Goal: Task Accomplishment & Management: Manage account settings

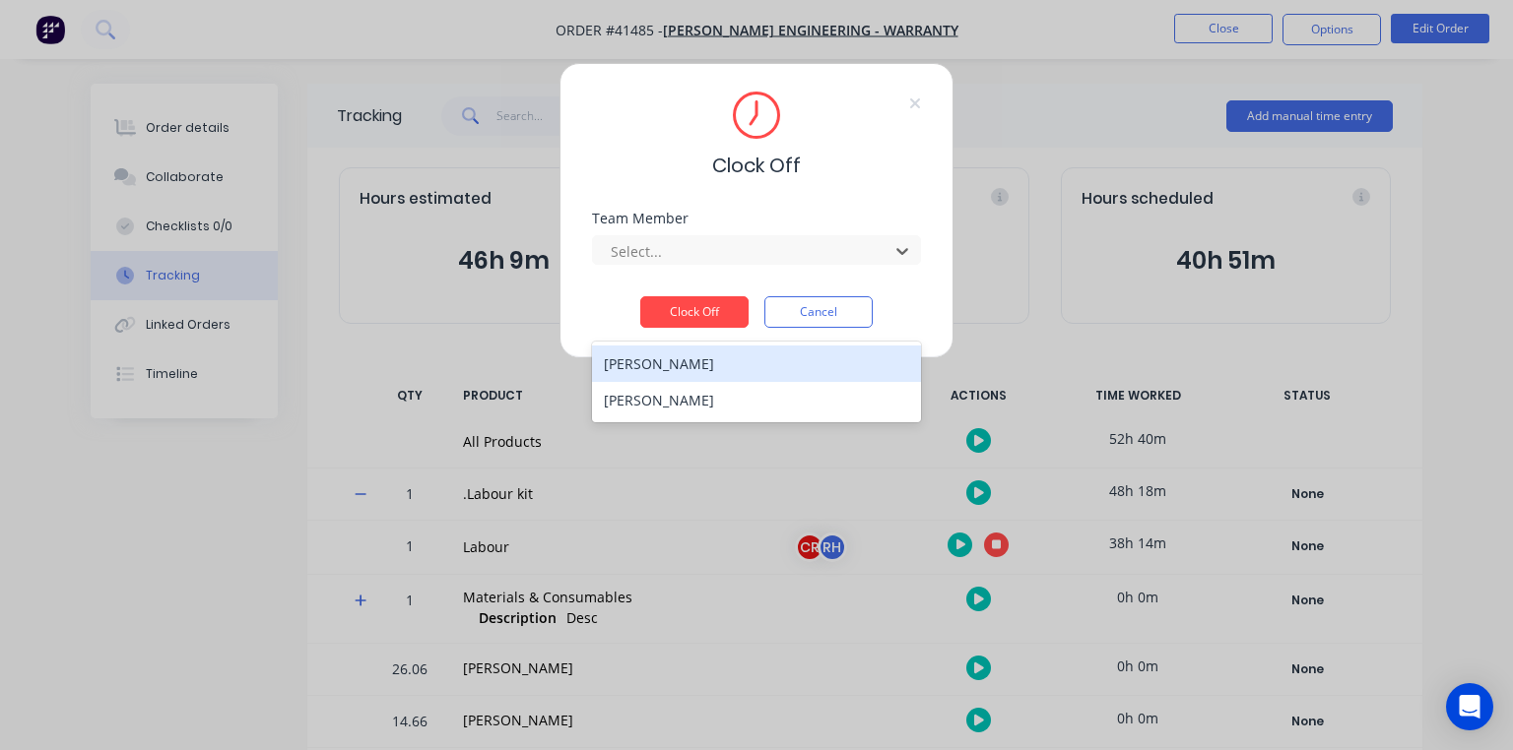
click at [725, 382] on div "[PERSON_NAME]" at bounding box center [756, 400] width 329 height 36
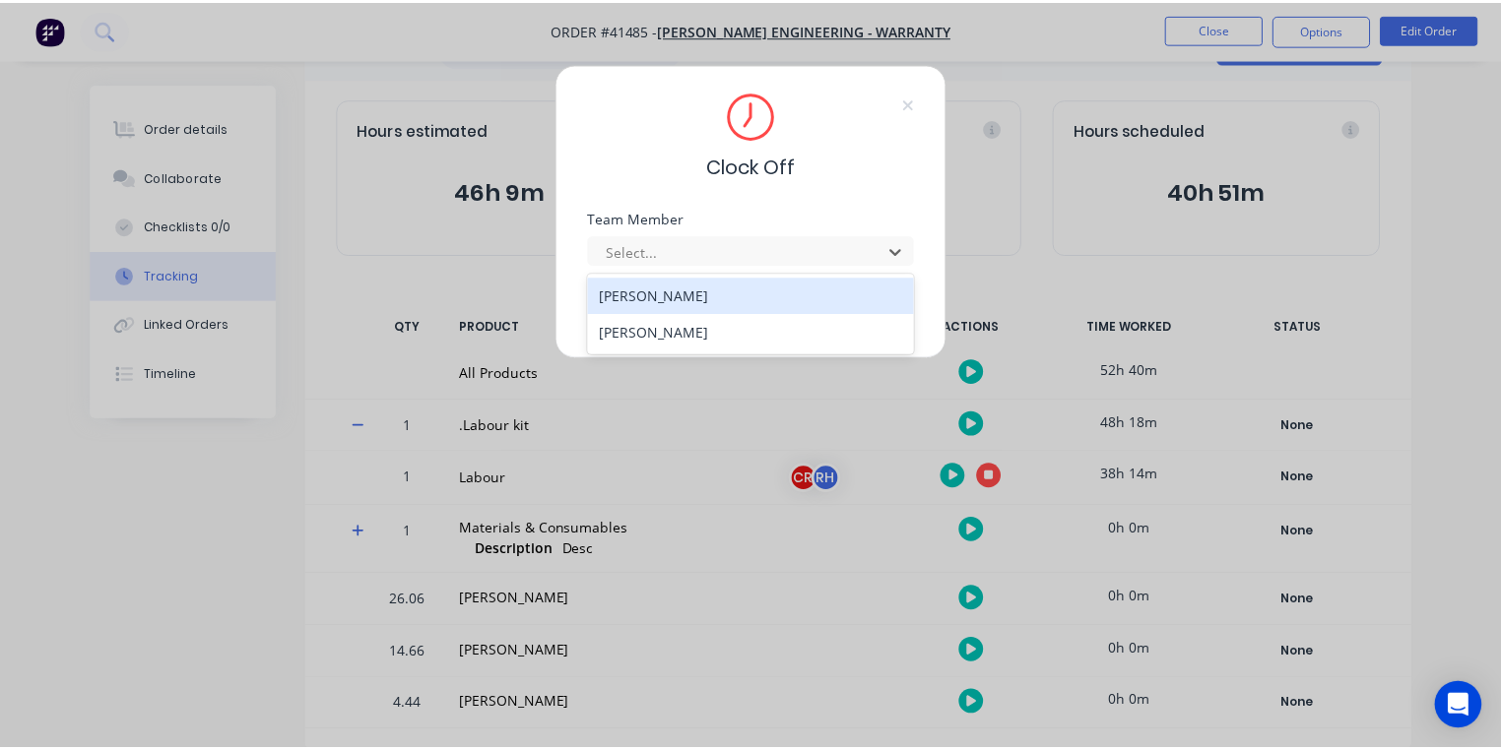
scroll to position [69, 0]
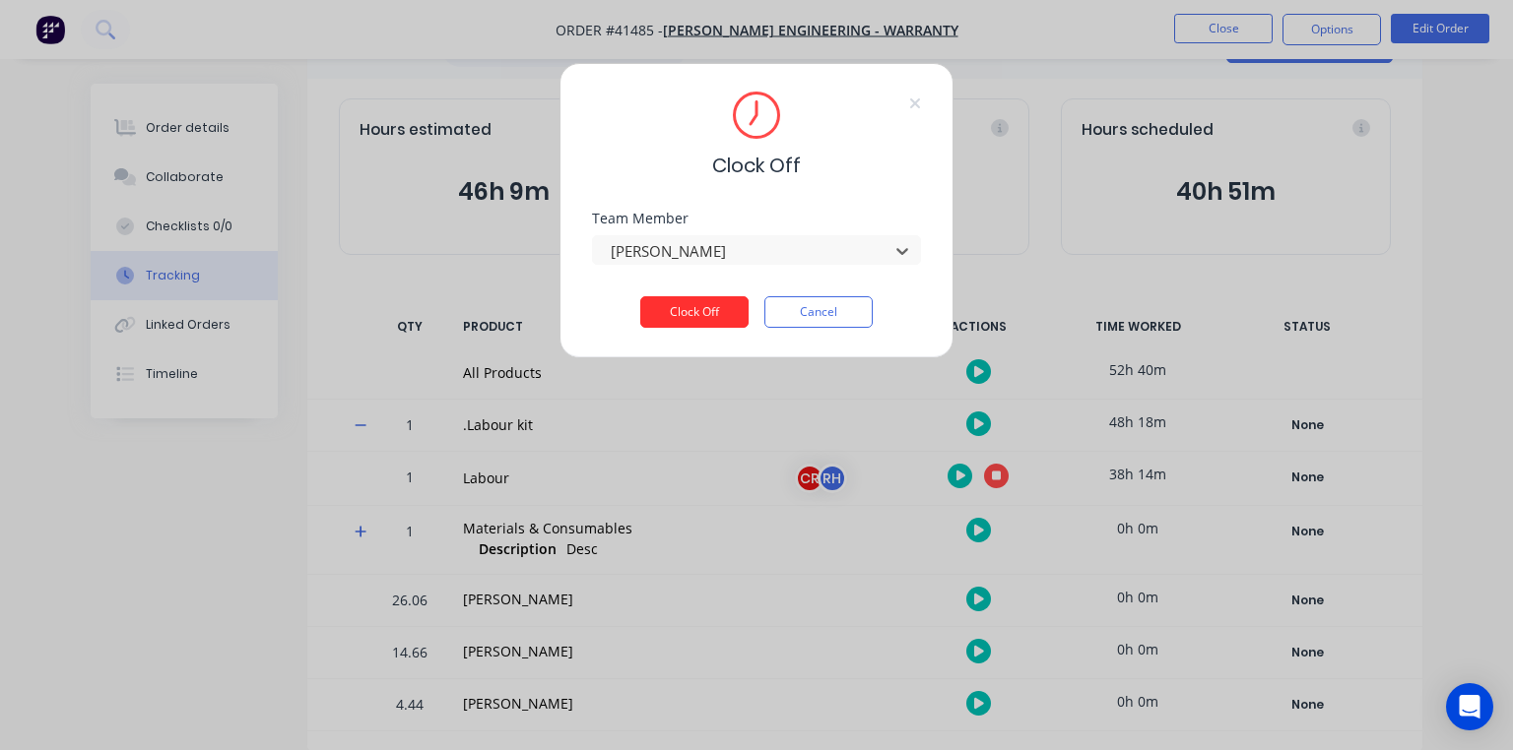
click at [705, 312] on button "Clock Off" at bounding box center [694, 312] width 108 height 32
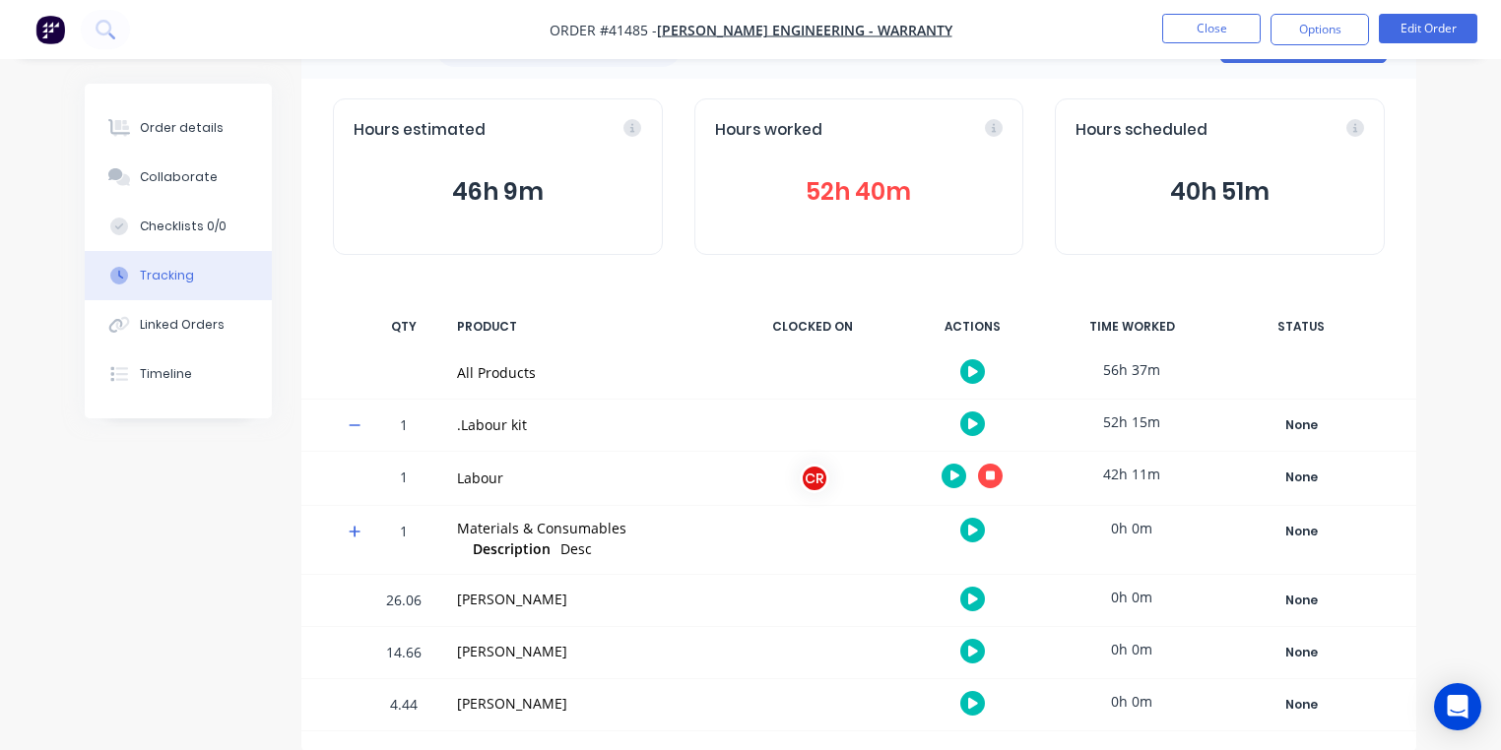
click at [48, 32] on img "button" at bounding box center [50, 30] width 30 height 30
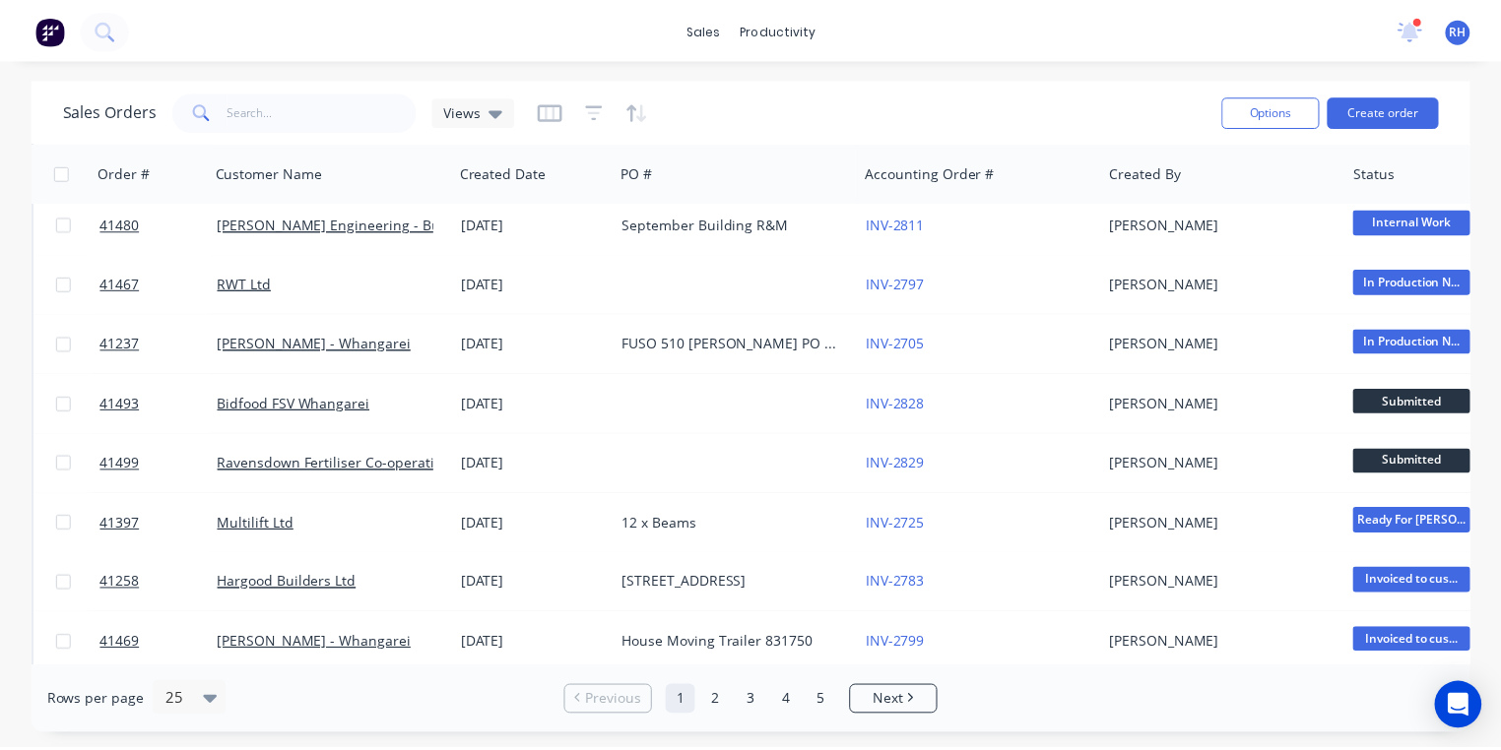
scroll to position [142, 0]
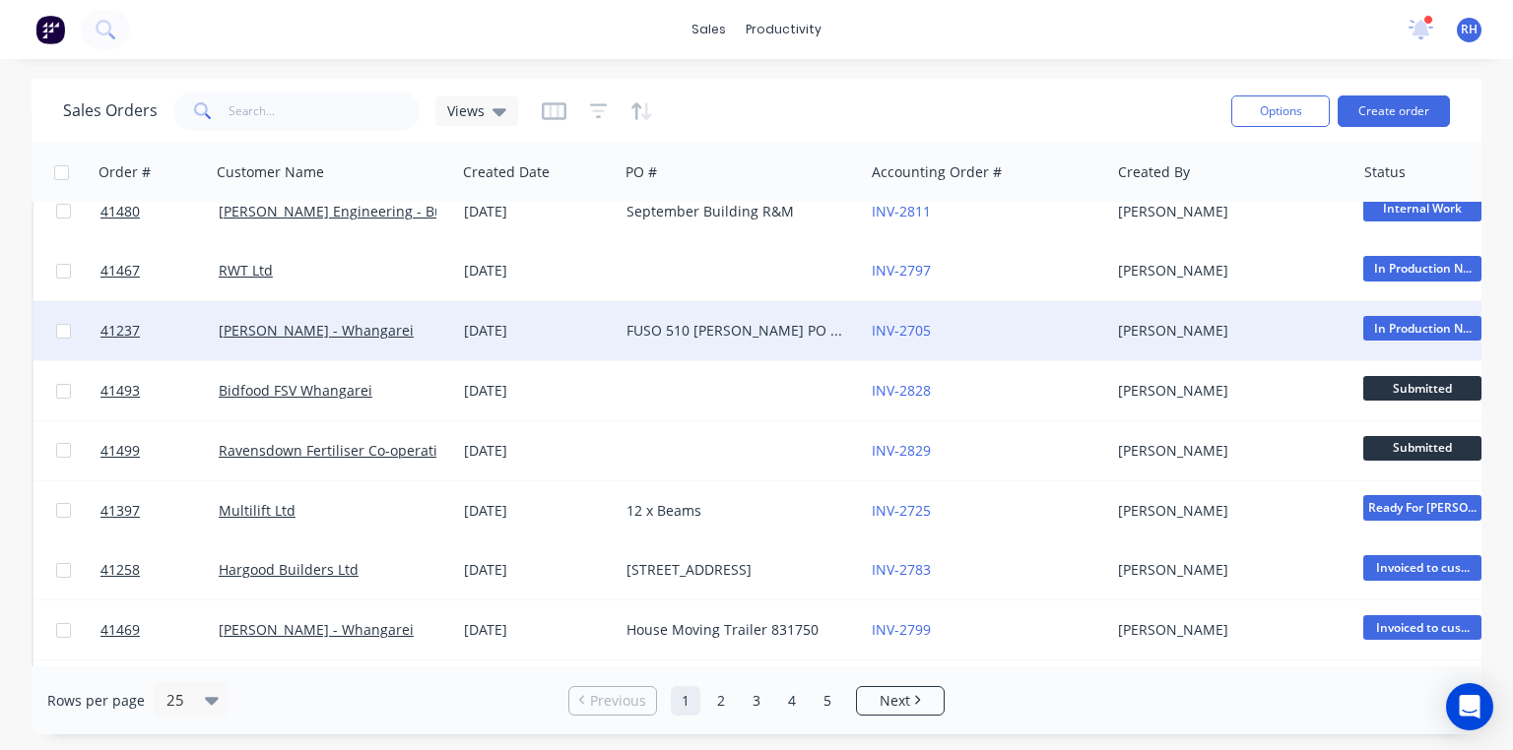
click at [724, 319] on div "FUSO 510 [PERSON_NAME] PO 825751" at bounding box center [741, 330] width 245 height 59
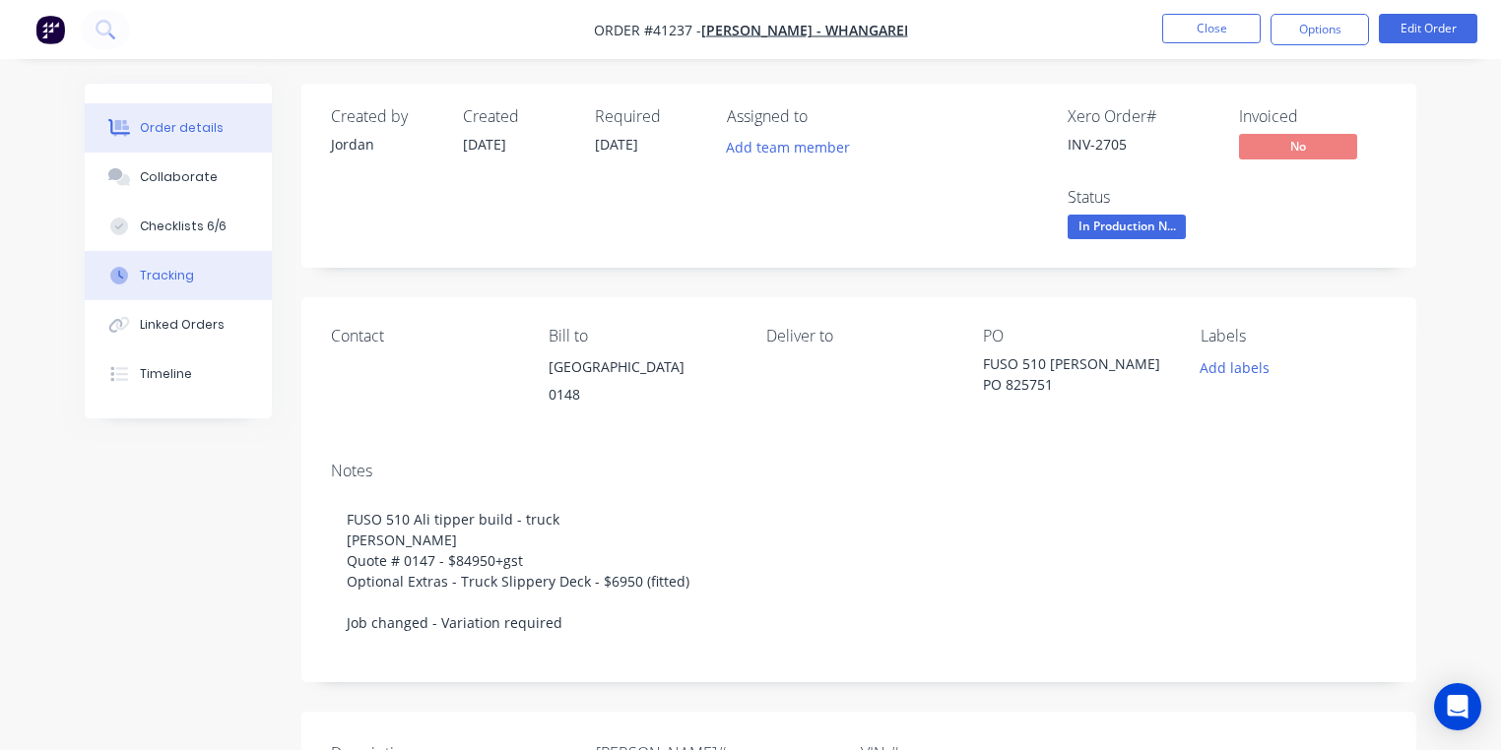
click at [177, 279] on div "Tracking" at bounding box center [167, 276] width 54 height 18
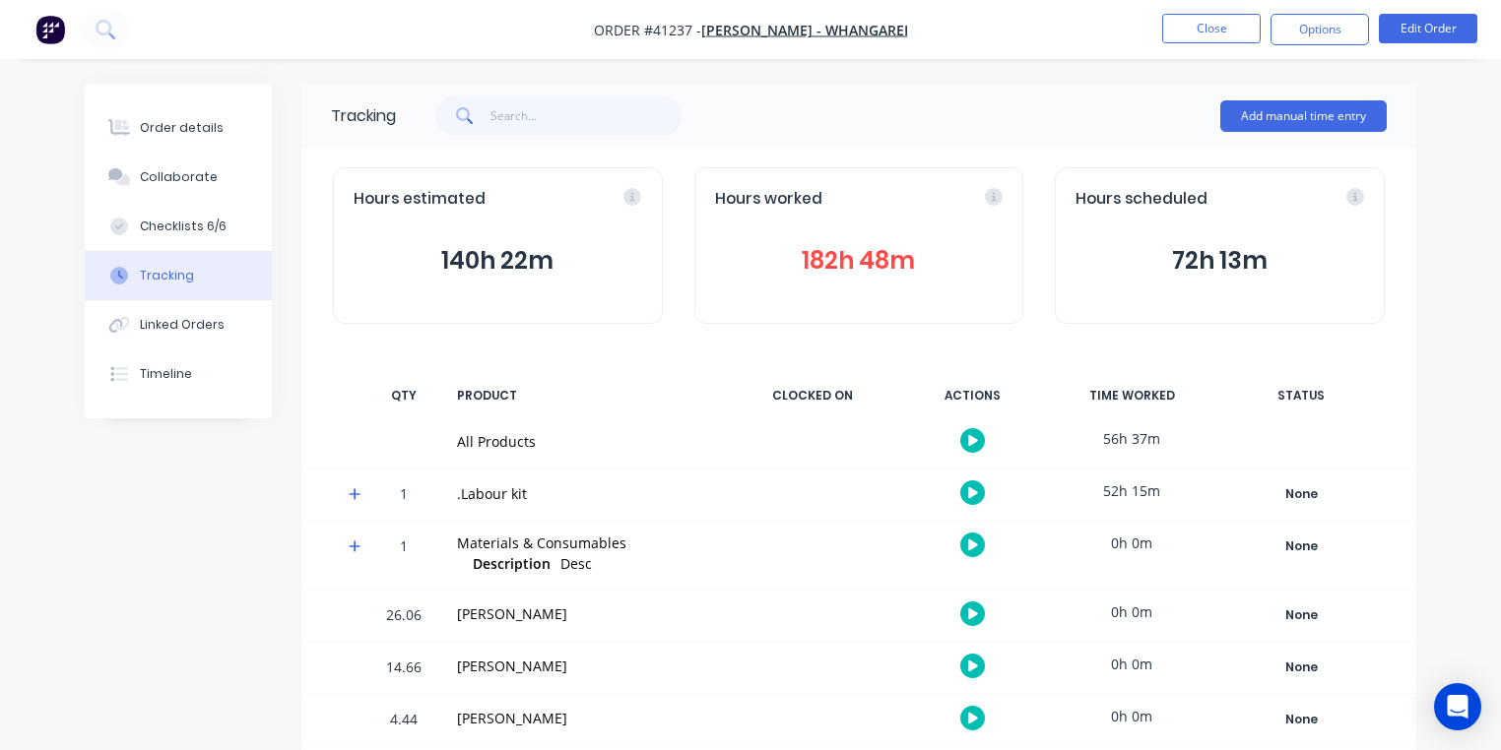
click at [355, 493] on icon at bounding box center [355, 495] width 12 height 12
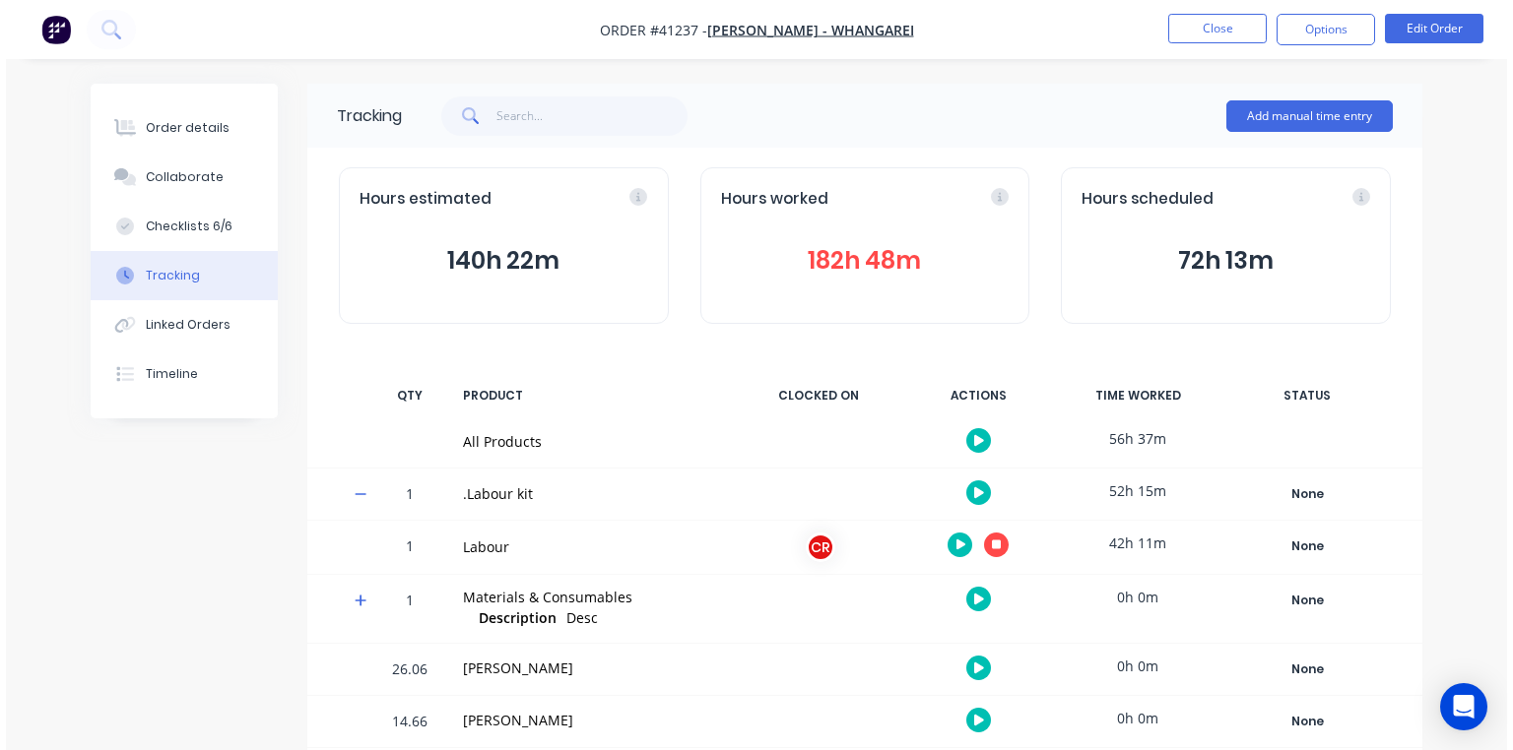
scroll to position [69, 0]
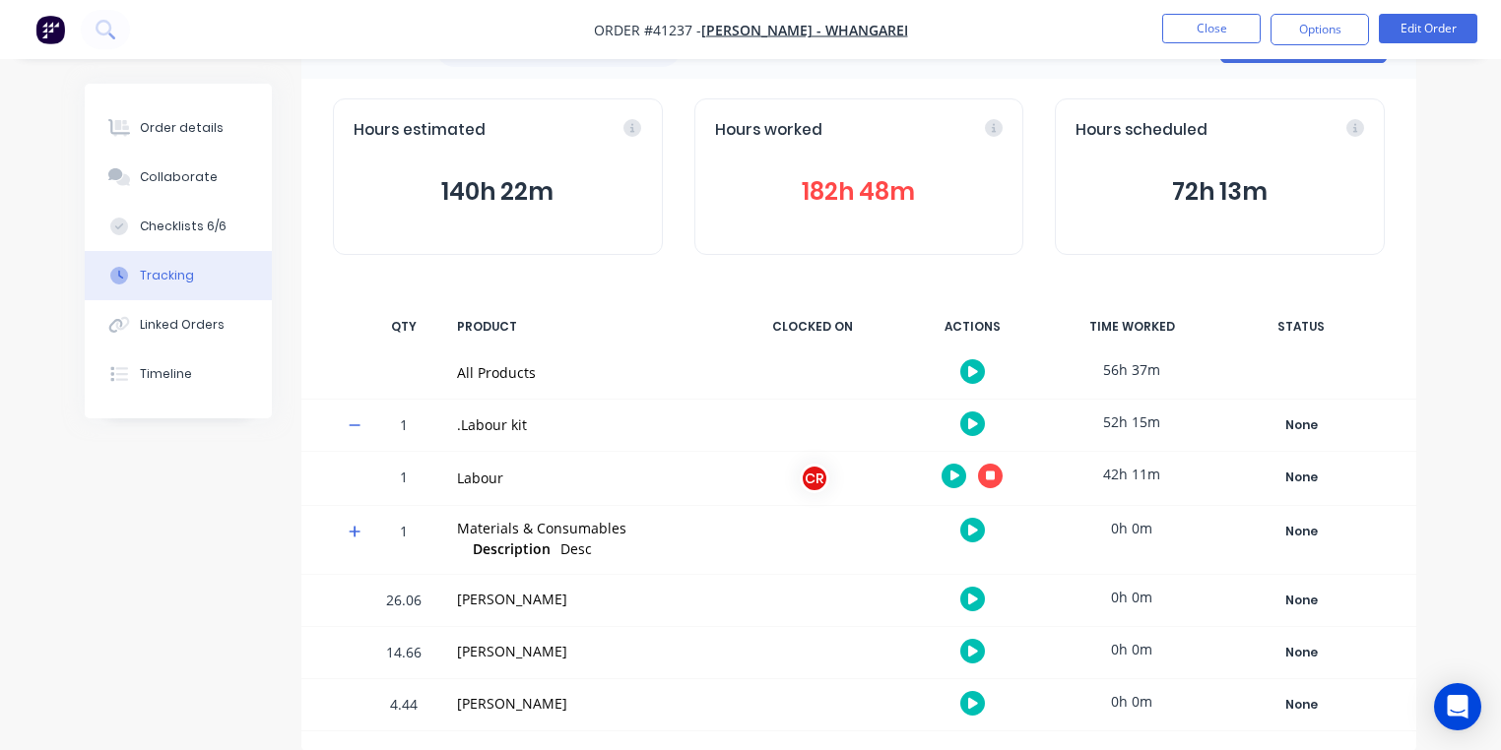
click at [953, 480] on icon "button" at bounding box center [955, 476] width 10 height 13
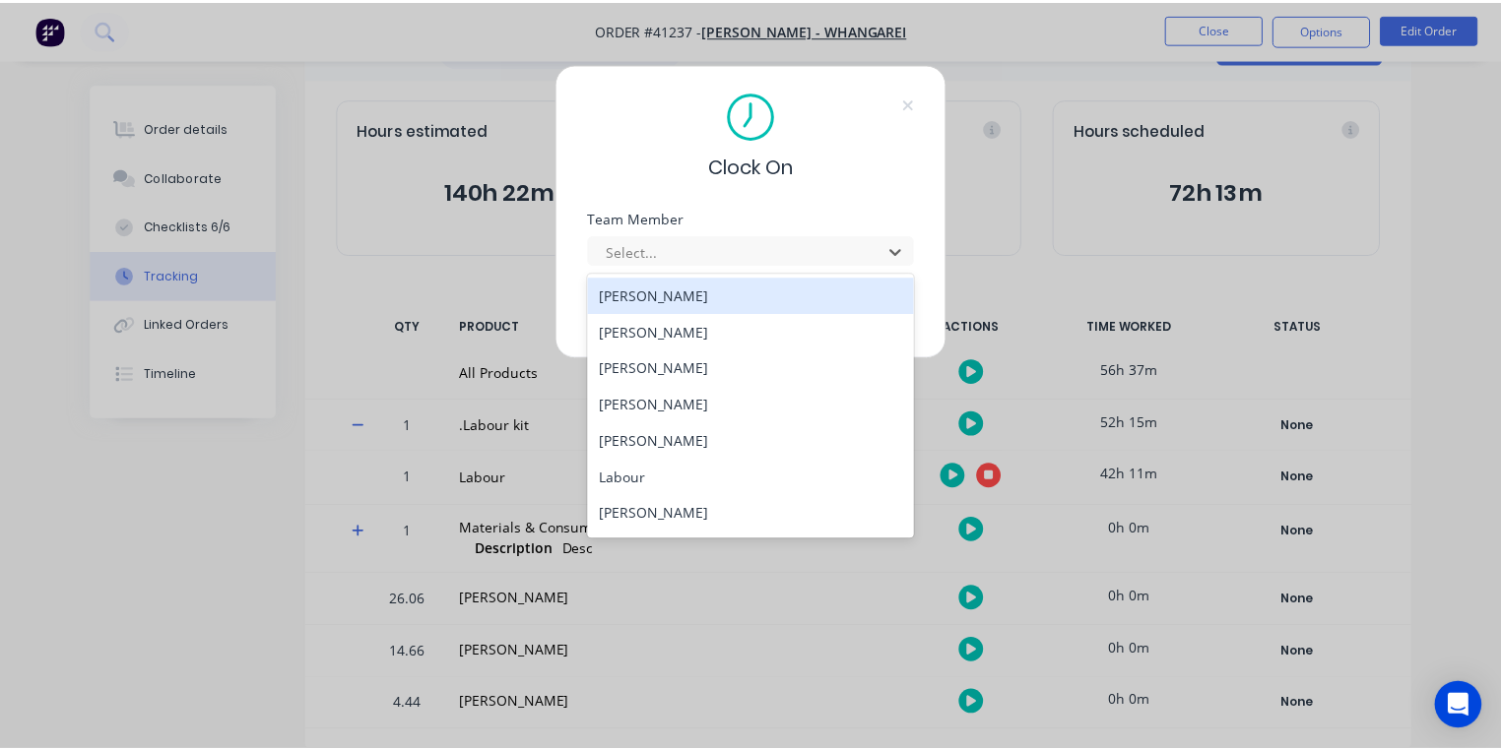
scroll to position [215, 0]
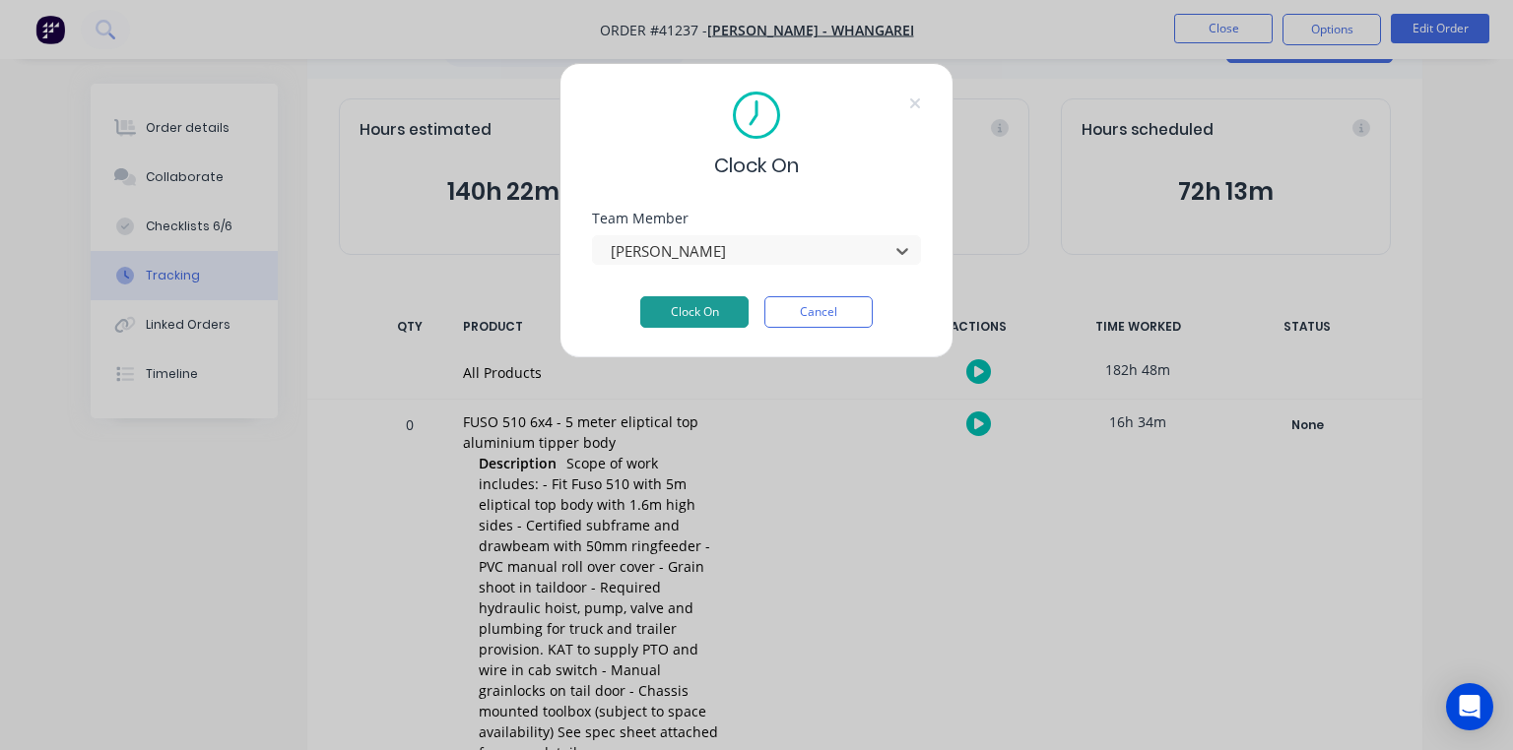
click at [703, 303] on button "Clock On" at bounding box center [694, 312] width 108 height 32
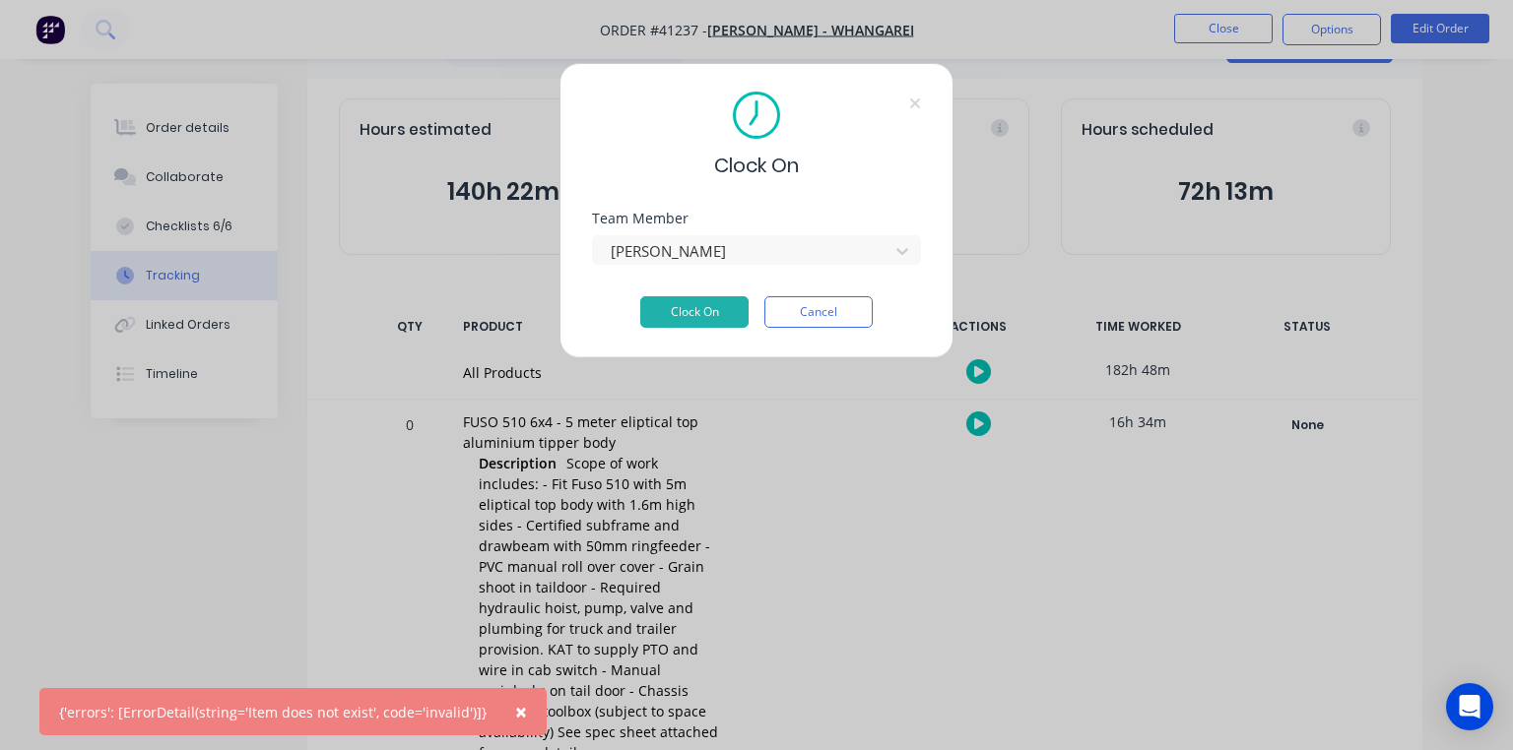
click at [839, 493] on div "Clock On Team Member Rei [PERSON_NAME] Clock On Cancel" at bounding box center [756, 375] width 1513 height 750
click at [867, 307] on button "Cancel" at bounding box center [818, 312] width 108 height 32
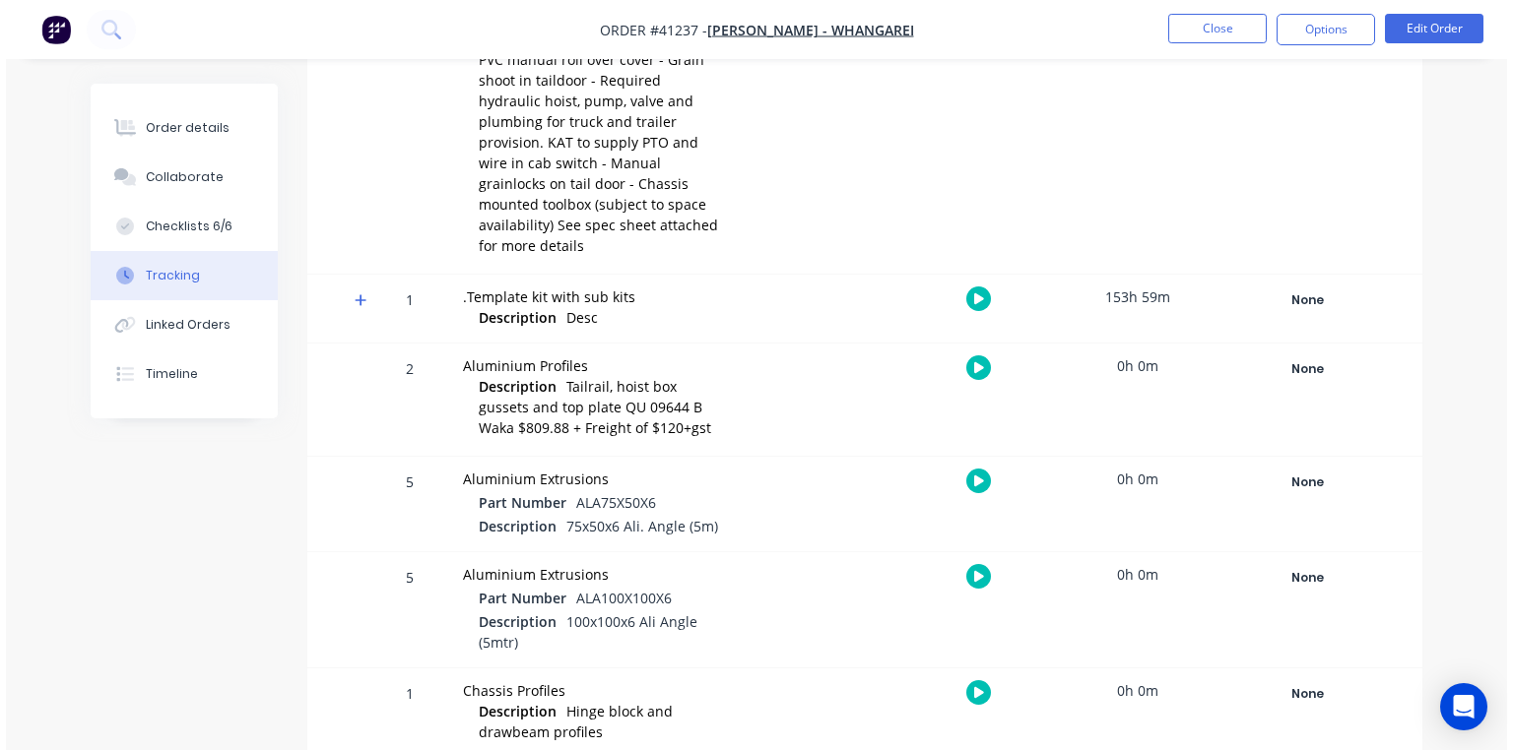
scroll to position [497, 0]
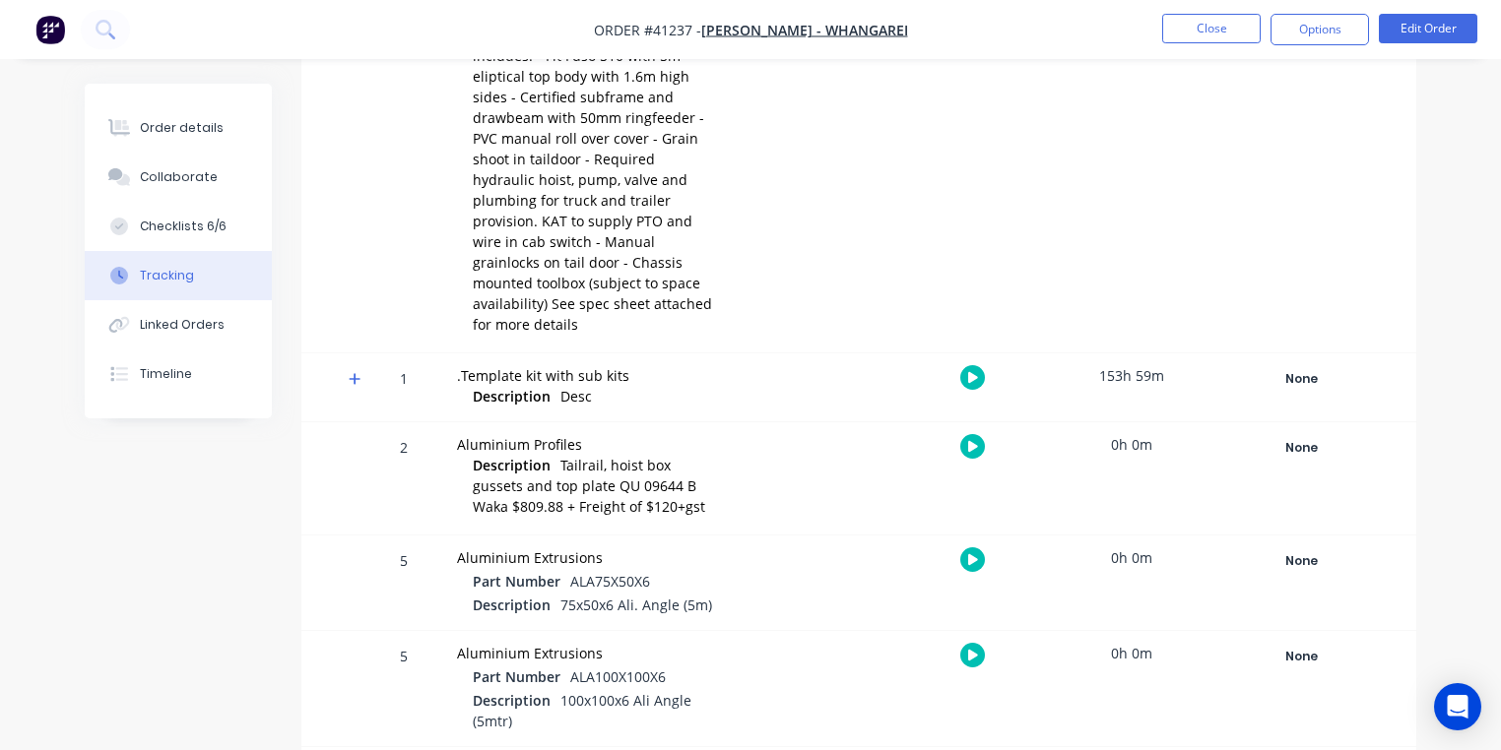
click at [355, 373] on icon at bounding box center [355, 379] width 12 height 12
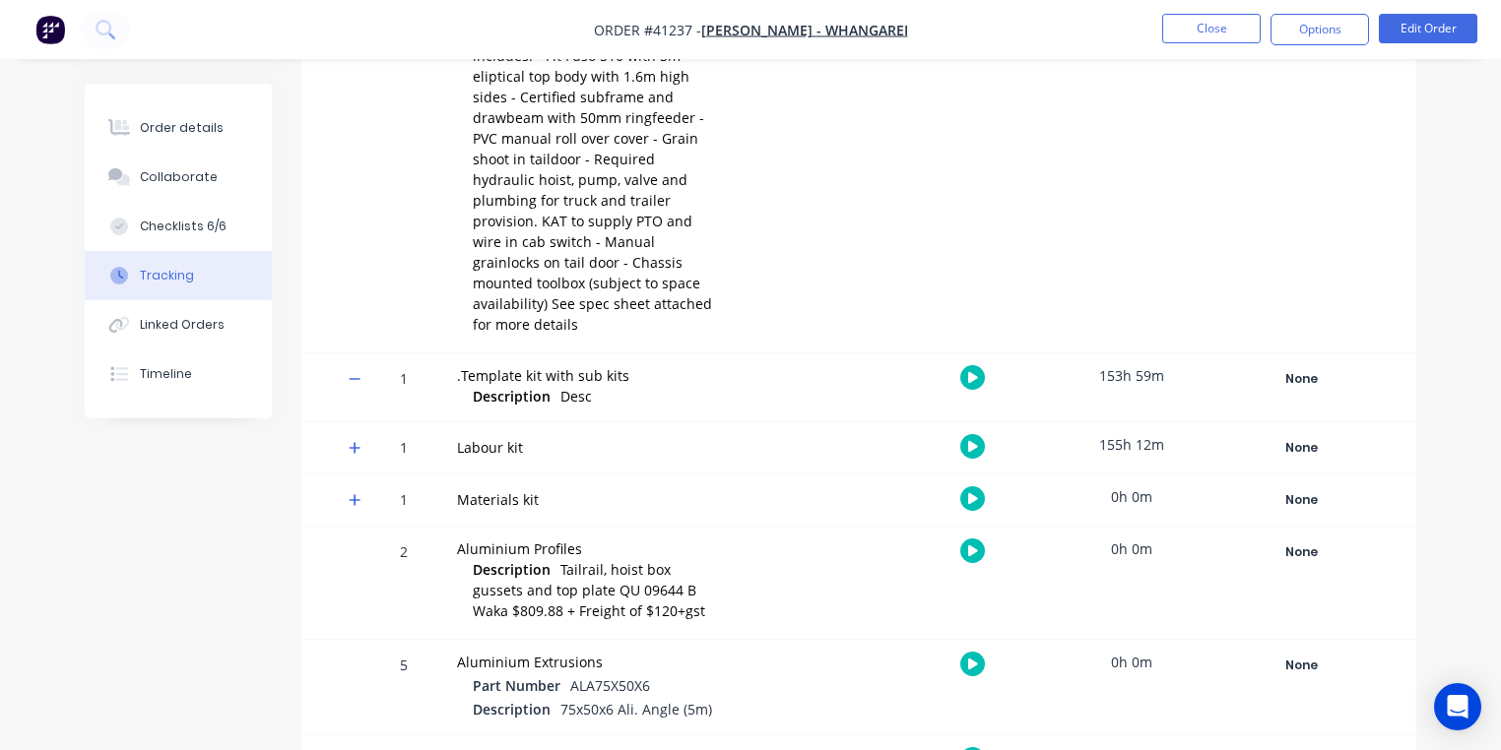
click at [355, 442] on icon at bounding box center [355, 448] width 12 height 12
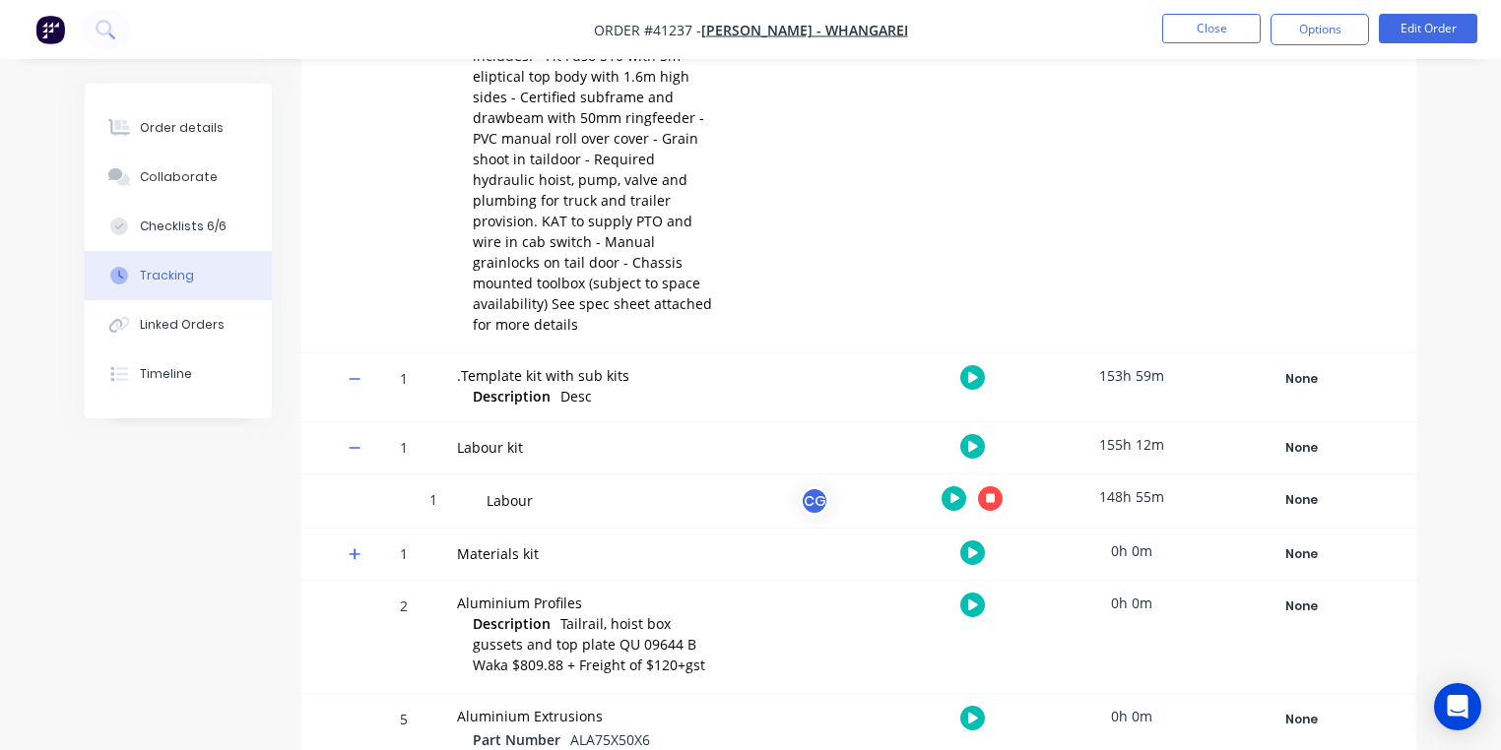
click at [953, 493] on icon "button" at bounding box center [955, 498] width 10 height 11
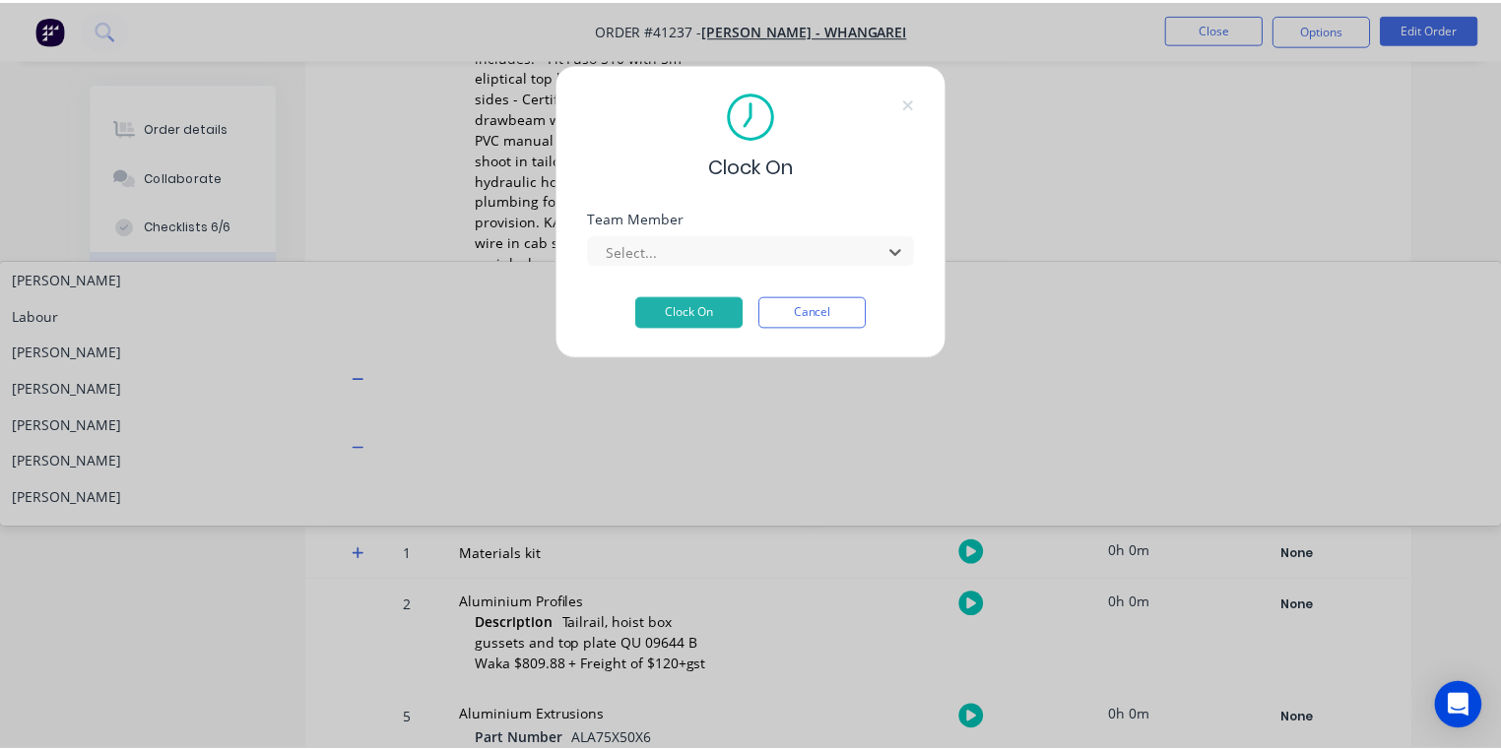
scroll to position [215, 0]
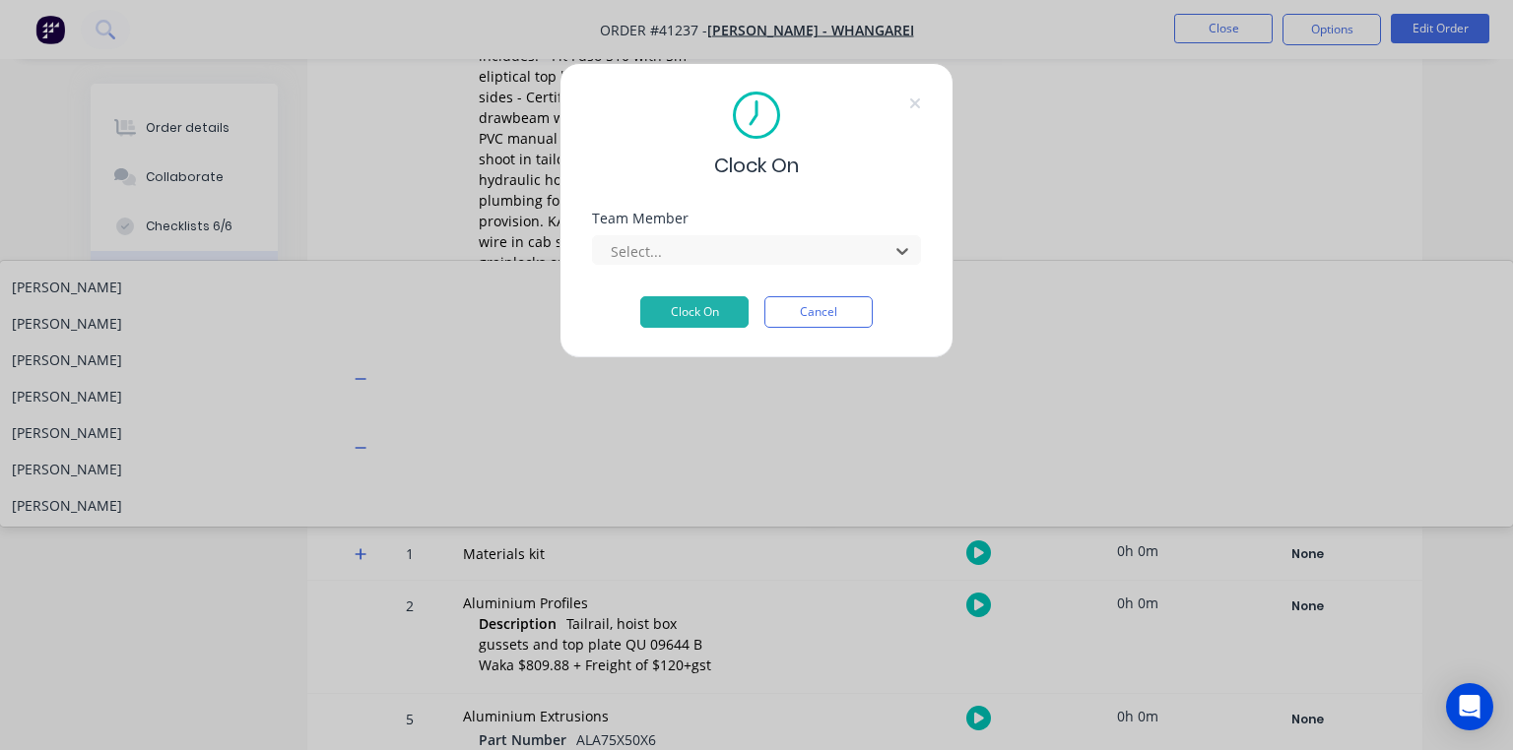
click at [656, 363] on div "[PERSON_NAME]" at bounding box center [756, 360] width 1513 height 36
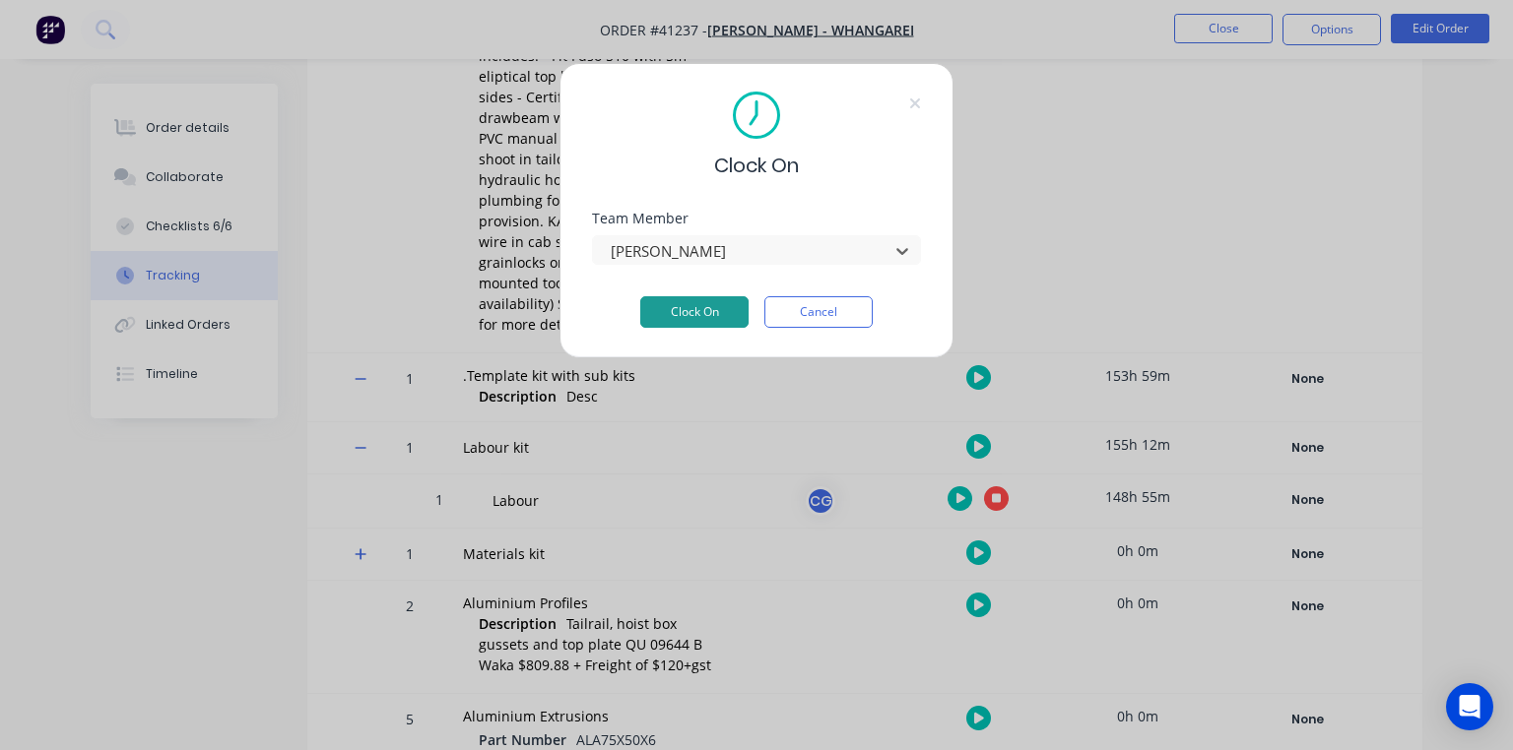
click at [713, 318] on button "Clock On" at bounding box center [694, 312] width 108 height 32
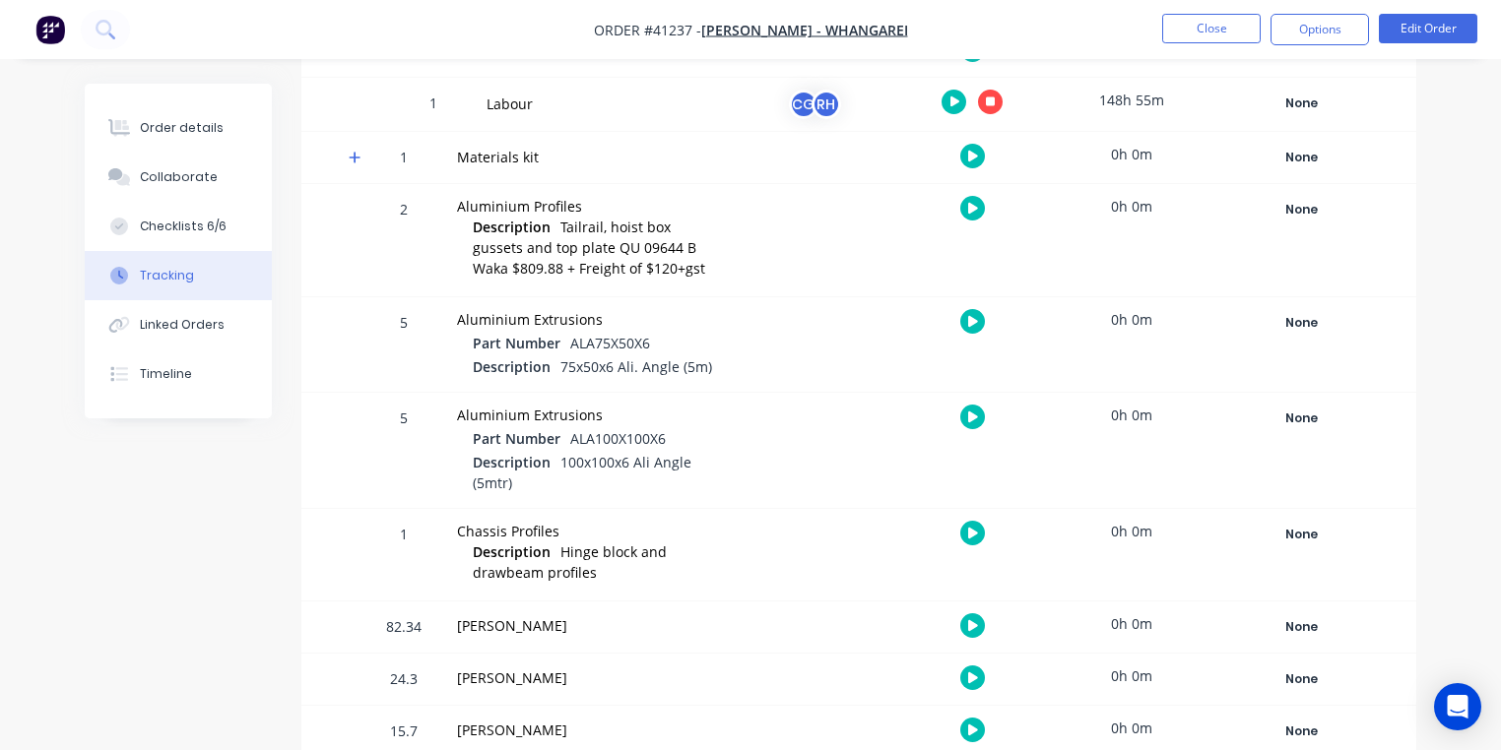
scroll to position [932, 0]
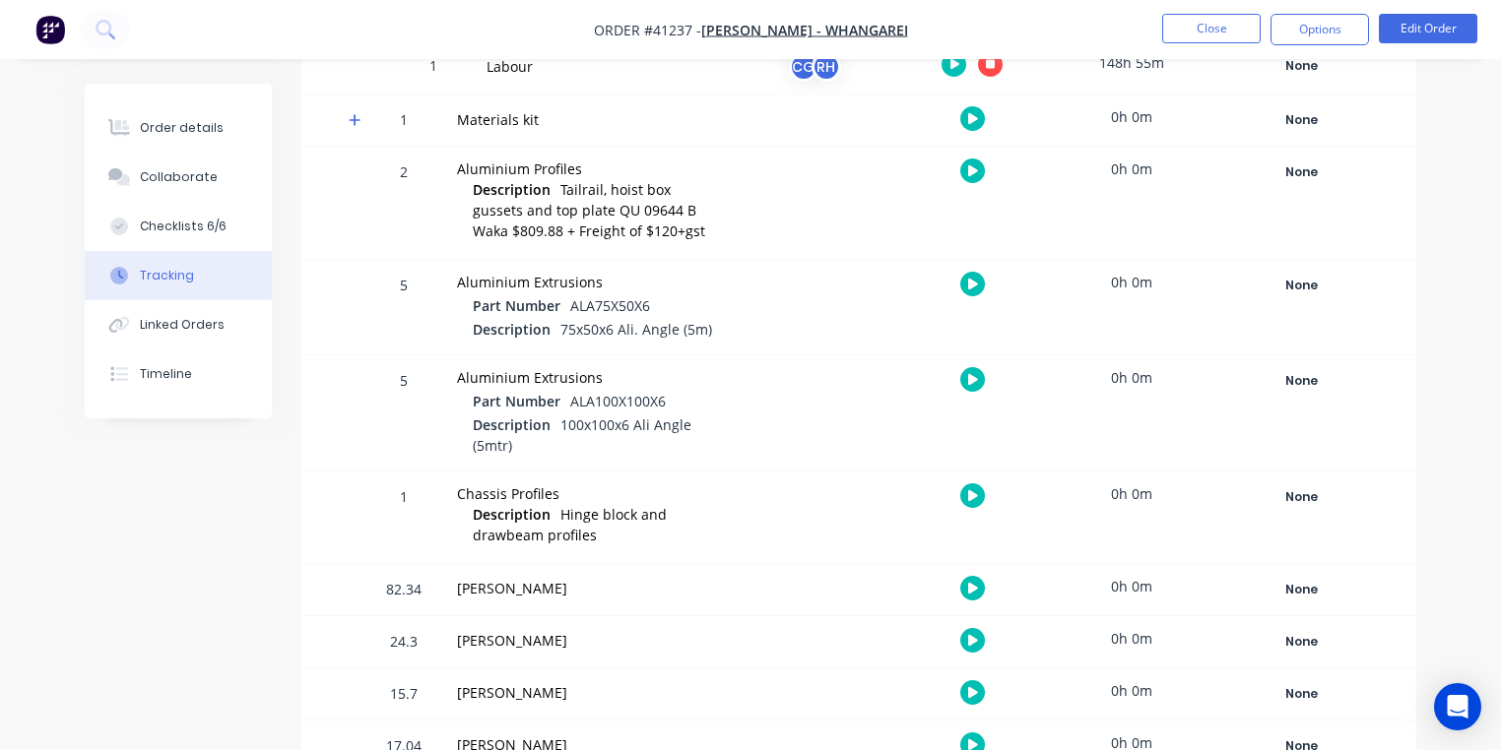
click at [413, 672] on div "15.7" at bounding box center [403, 696] width 59 height 48
click at [532, 630] on div "[PERSON_NAME]" at bounding box center [586, 640] width 258 height 21
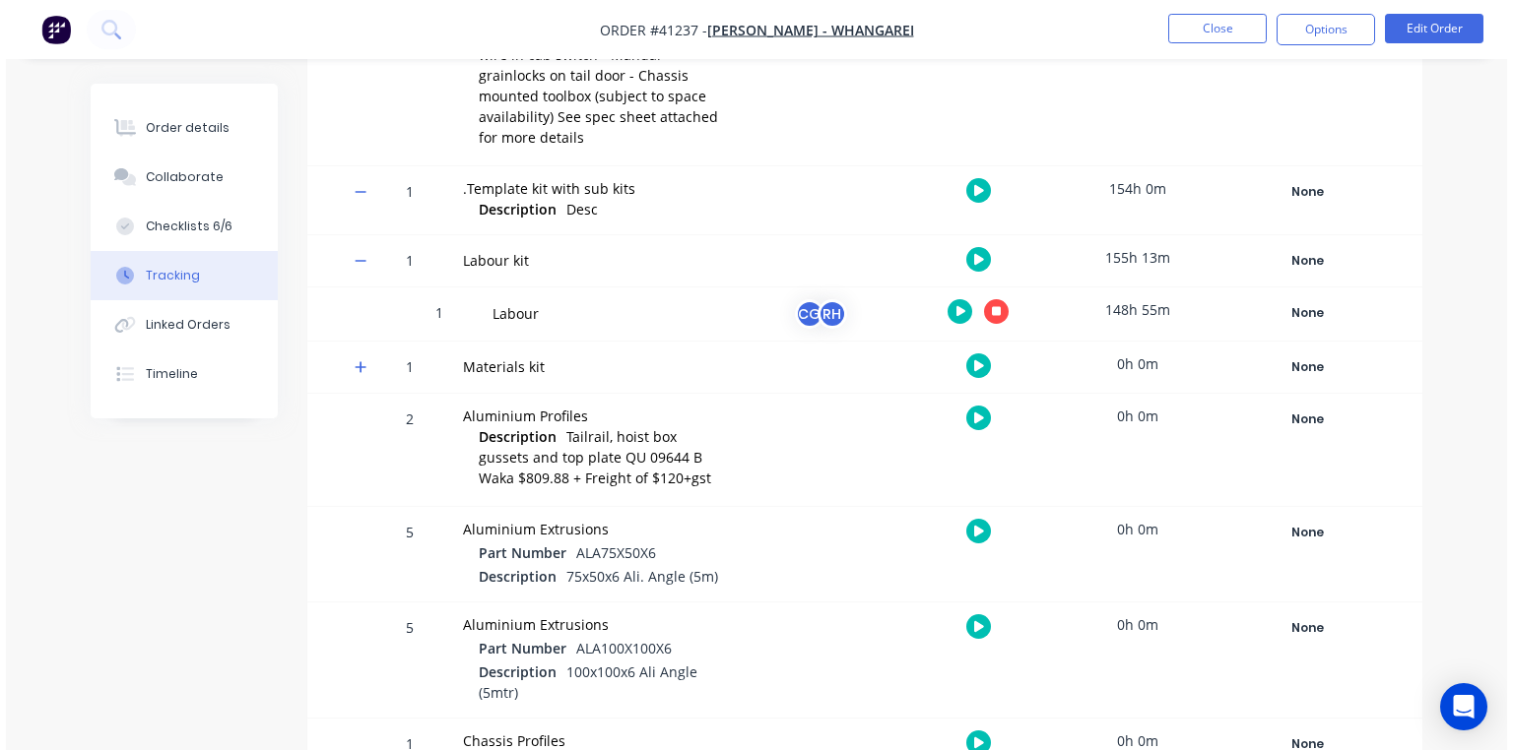
scroll to position [0, 0]
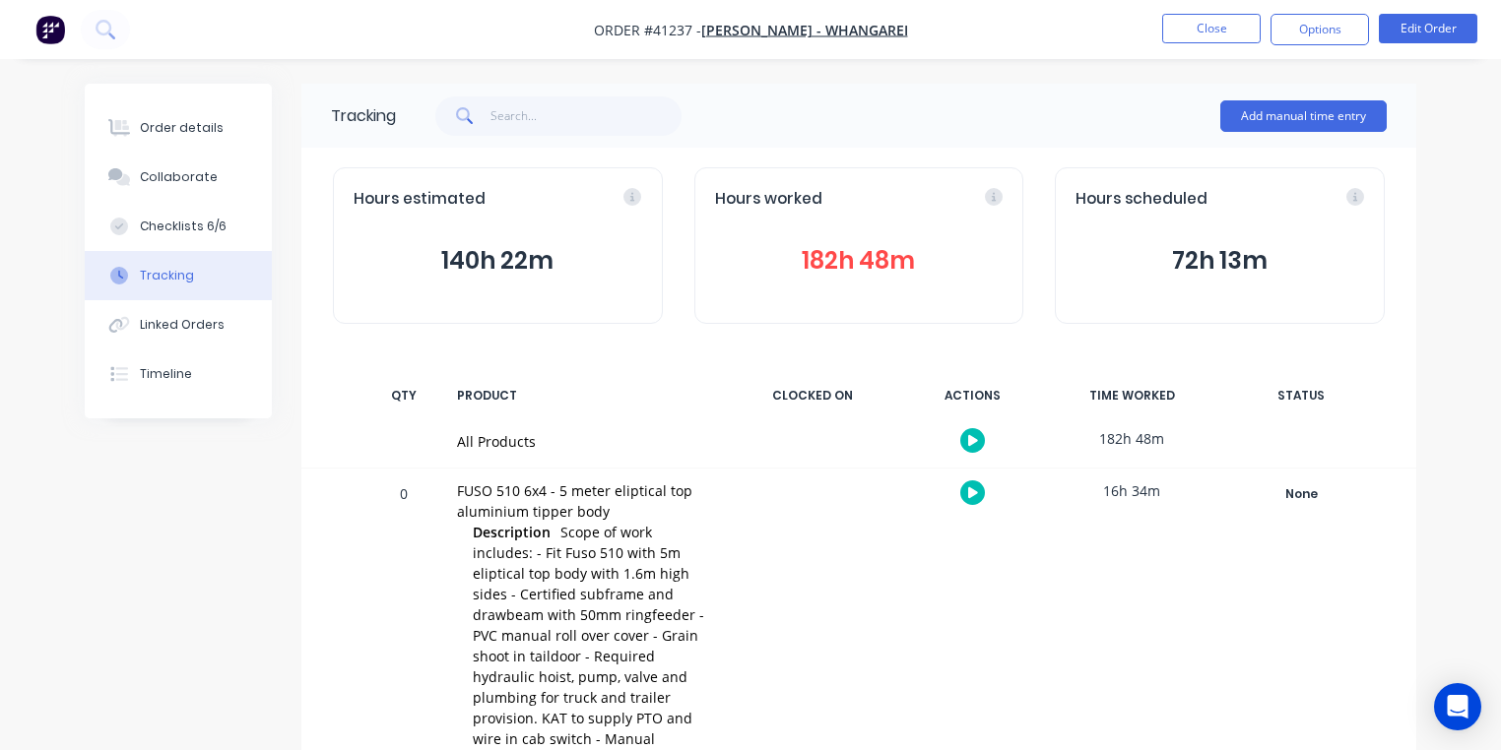
click at [53, 40] on img "button" at bounding box center [50, 30] width 30 height 30
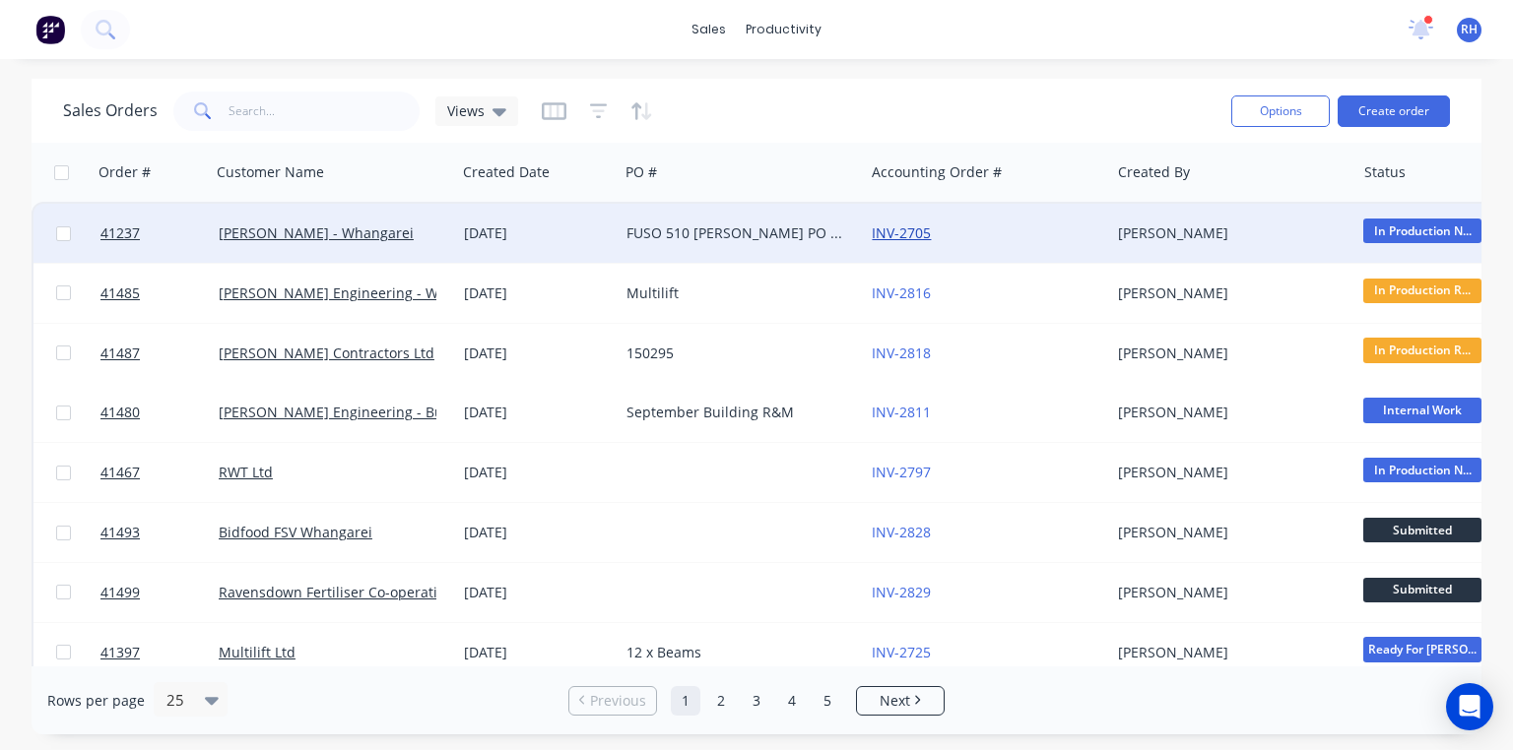
click at [914, 236] on link "INV-2705" at bounding box center [901, 233] width 59 height 19
